Goal: Navigation & Orientation: Find specific page/section

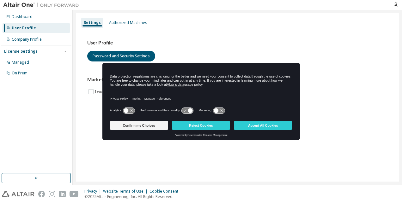
click at [205, 176] on div "Settings Authorized Machines User Profile Password and Security Settings Market…" at bounding box center [237, 97] width 323 height 169
click at [213, 42] on h3 "User Profile" at bounding box center [237, 43] width 300 height 6
click at [267, 128] on button "Accept All Cookies" at bounding box center [263, 125] width 58 height 9
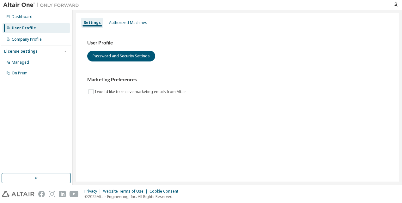
click at [395, 9] on div at bounding box center [395, 4] width 13 height 9
click at [395, 7] on icon "button" at bounding box center [395, 4] width 5 height 5
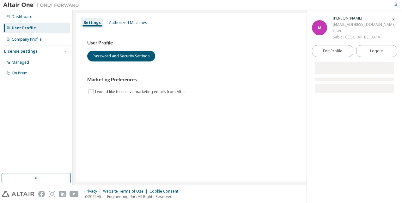
click at [216, 79] on h3 "Marketing Preferences" at bounding box center [237, 80] width 300 height 6
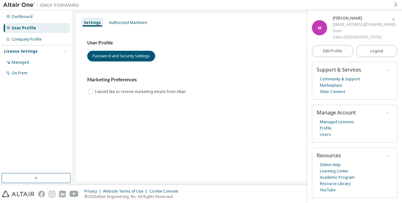
click at [394, 19] on icon "button" at bounding box center [393, 20] width 4 height 4
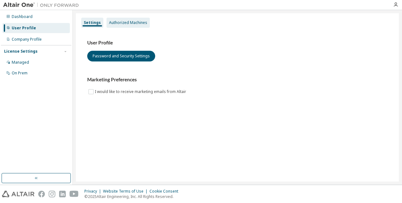
click at [116, 25] on div "Authorized Machines" at bounding box center [128, 22] width 38 height 5
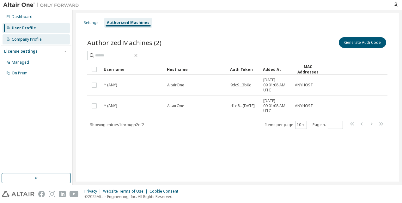
click at [24, 38] on div "Company Profile" at bounding box center [27, 39] width 30 height 5
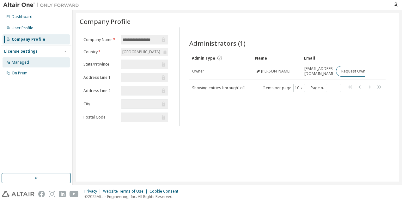
click at [45, 66] on div "Managed" at bounding box center [36, 62] width 67 height 10
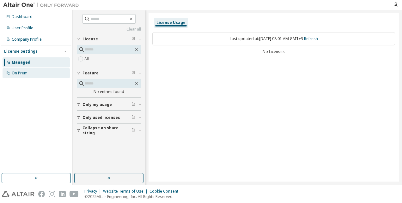
click at [46, 73] on div "On Prem" at bounding box center [36, 73] width 67 height 10
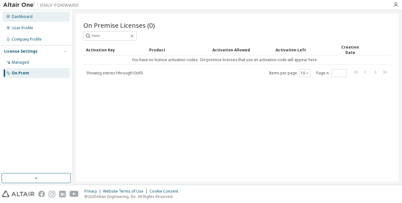
click at [37, 20] on div "Dashboard" at bounding box center [36, 17] width 67 height 10
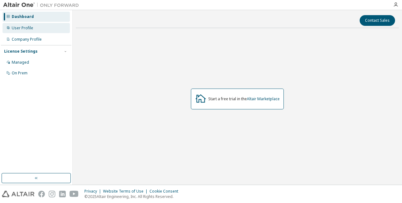
click at [45, 29] on div "User Profile" at bounding box center [36, 28] width 67 height 10
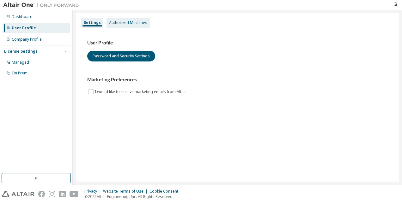
click at [129, 25] on div "Authorized Machines" at bounding box center [128, 22] width 38 height 5
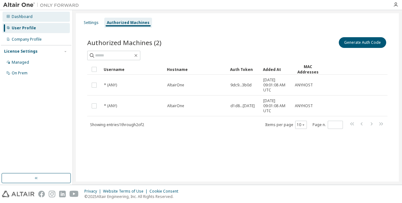
click at [28, 15] on div "Dashboard" at bounding box center [22, 16] width 21 height 5
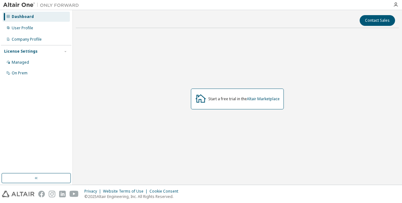
click at [273, 173] on div "Contact Sales Start a free trial in the Altair Marketplace" at bounding box center [237, 97] width 323 height 169
click at [21, 22] on div "Dashboard User Profile Company Profile License Settings Managed On Prem" at bounding box center [36, 45] width 70 height 68
click at [22, 27] on div "User Profile" at bounding box center [22, 28] width 21 height 5
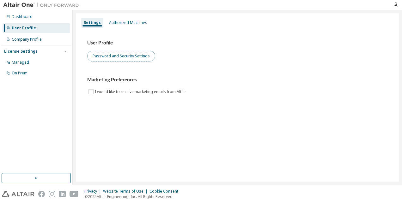
click at [128, 59] on button "Password and Security Settings" at bounding box center [121, 56] width 68 height 11
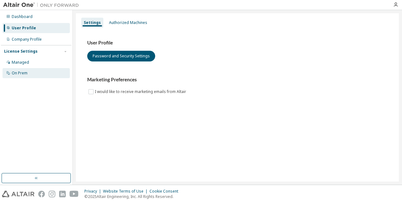
click at [35, 75] on div "On Prem" at bounding box center [36, 73] width 67 height 10
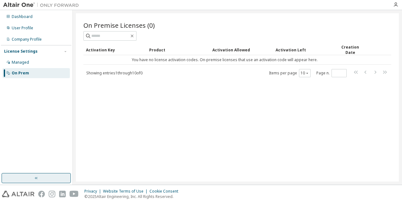
click at [42, 179] on button "button" at bounding box center [36, 178] width 69 height 10
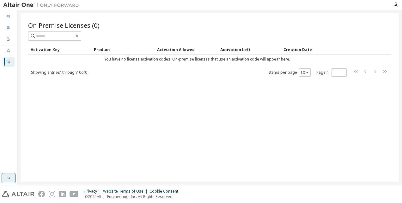
click at [9, 175] on button "button" at bounding box center [9, 178] width 14 height 10
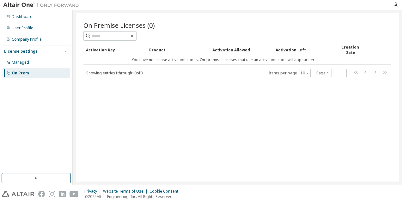
click at [66, 51] on icon "button" at bounding box center [65, 52] width 4 height 4
click at [57, 64] on div "Managed" at bounding box center [36, 62] width 67 height 10
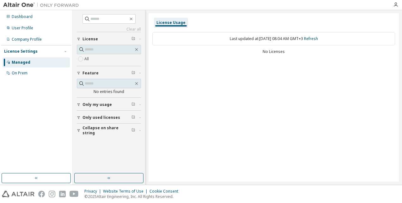
click at [107, 129] on span "Collapse on share string" at bounding box center [106, 131] width 49 height 10
click at [112, 115] on span "Only used licenses" at bounding box center [101, 117] width 38 height 5
click at [87, 59] on label "All" at bounding box center [87, 59] width 6 height 8
click at [35, 73] on div "On Prem" at bounding box center [36, 73] width 67 height 10
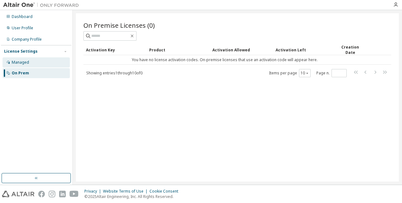
click at [40, 63] on div "Managed" at bounding box center [36, 62] width 67 height 10
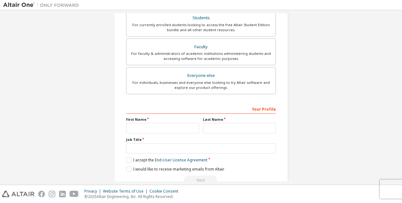
scroll to position [164, 0]
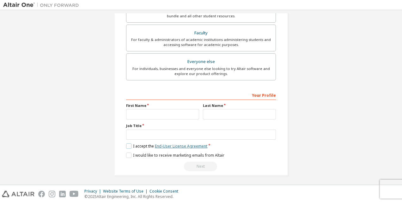
click at [187, 147] on link "End-User License Agreement" at bounding box center [181, 146] width 52 height 5
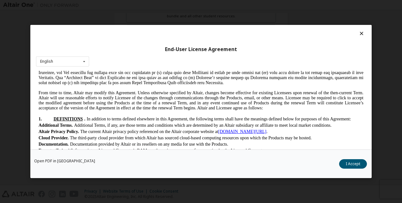
scroll to position [221, 0]
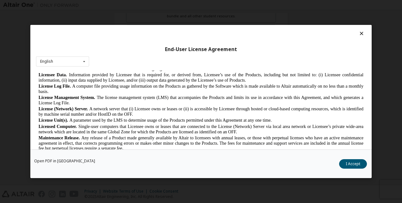
click at [354, 34] on div at bounding box center [201, 35] width 330 height 9
click at [358, 35] on icon at bounding box center [361, 34] width 7 height 6
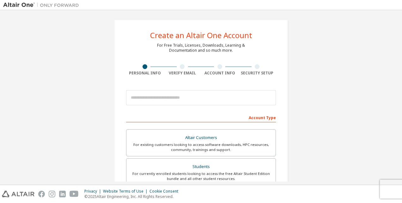
scroll to position [0, 0]
